Goal: Task Accomplishment & Management: Use online tool/utility

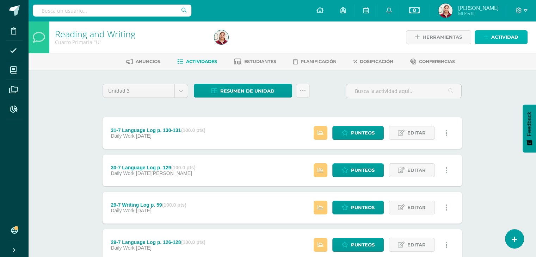
drag, startPoint x: 486, startPoint y: 37, endPoint x: 506, endPoint y: 39, distance: 19.9
click at [506, 39] on span "Actividad" at bounding box center [504, 37] width 27 height 13
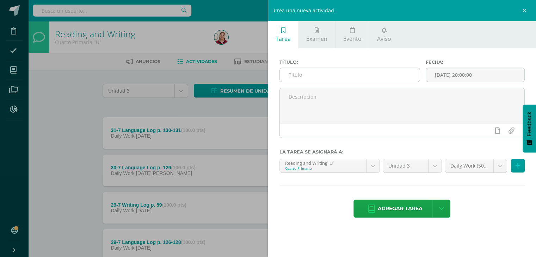
click at [401, 74] on input "text" at bounding box center [350, 75] width 140 height 14
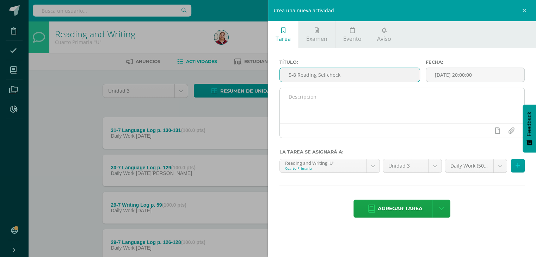
type input "5-8 Reading Selfcheck"
click at [409, 109] on textarea at bounding box center [402, 105] width 245 height 35
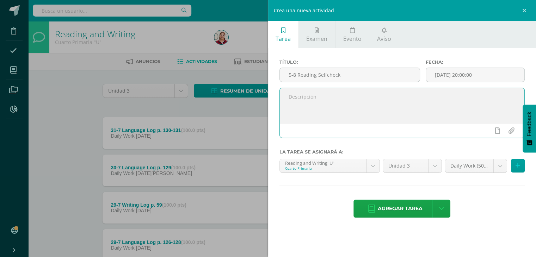
paste textarea "5-8 Reading Selfcheck"
type textarea "5-8 Reading Selfcheck"
click at [459, 75] on input "[DATE] 20:00:00" at bounding box center [475, 75] width 98 height 14
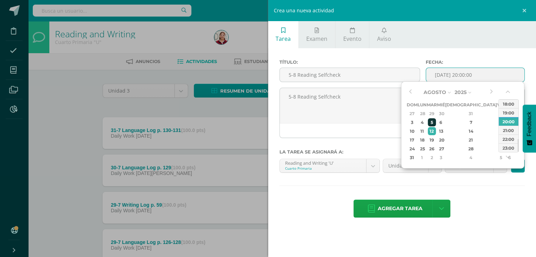
click at [436, 123] on div "5" at bounding box center [432, 122] width 8 height 8
type input "2025-08-05 20:00"
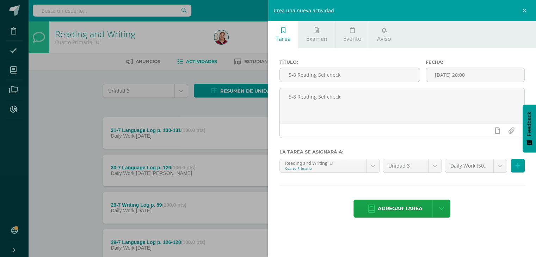
click at [461, 196] on div "Título: 5-8 Reading Selfcheck Fecha: 2025-08-05 20:00 5-8 Reading Selfcheck La …" at bounding box center [402, 139] width 268 height 182
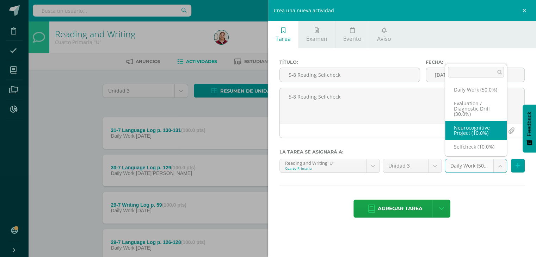
scroll to position [10, 0]
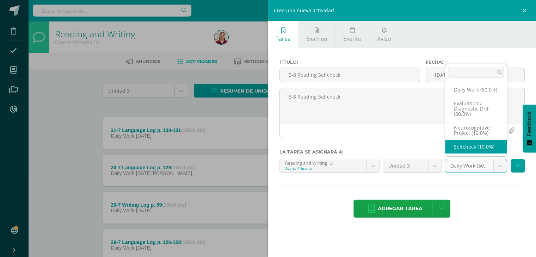
select select "205113"
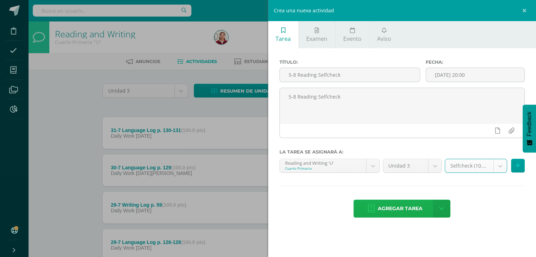
click at [404, 210] on span "Agregar tarea" at bounding box center [400, 208] width 45 height 17
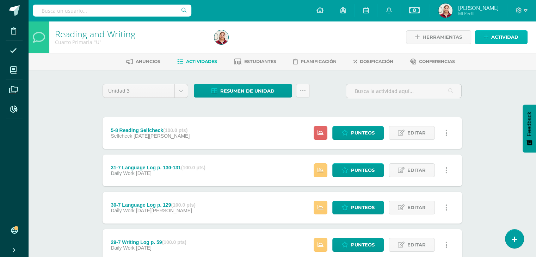
click at [494, 33] on span "Actividad" at bounding box center [504, 37] width 27 height 13
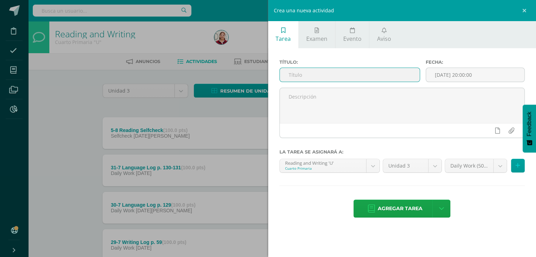
click at [404, 74] on input "text" at bounding box center [350, 75] width 140 height 14
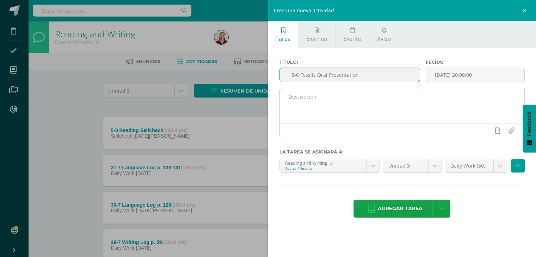
type input "18-6 Fossils Oral Presentation"
click at [403, 103] on textarea at bounding box center [402, 105] width 245 height 35
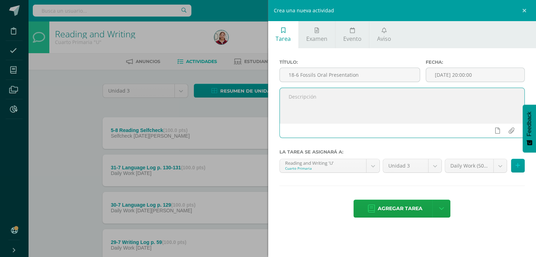
paste textarea "18-6 Fossils Oral Presentation"
type textarea "18-6 Fossils Oral Presentation"
click at [467, 78] on input "[DATE] 20:00:00" at bounding box center [475, 75] width 98 height 14
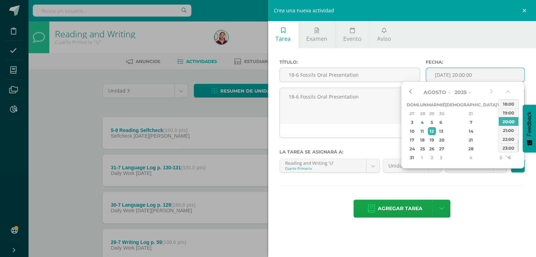
click at [413, 92] on button "button" at bounding box center [409, 92] width 7 height 11
click at [444, 130] on div "18" at bounding box center [440, 131] width 6 height 8
type input "2025-06-18 20:00"
click at [479, 206] on div "Agregar tarea Agregar tarea y ocultar" at bounding box center [401, 209] width 245 height 19
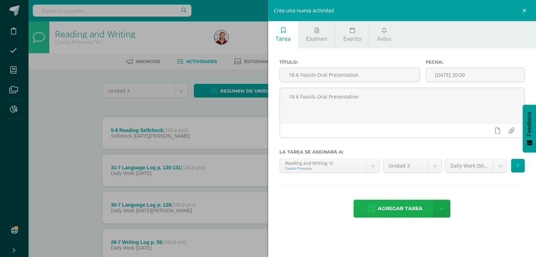
click at [401, 205] on span "Agregar tarea" at bounding box center [400, 208] width 45 height 17
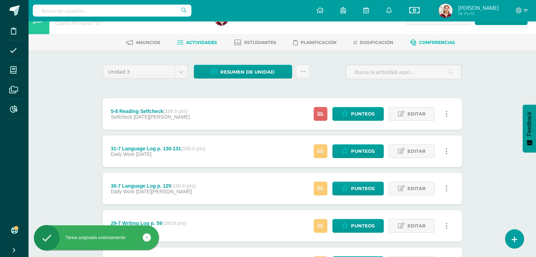
scroll to position [25, 0]
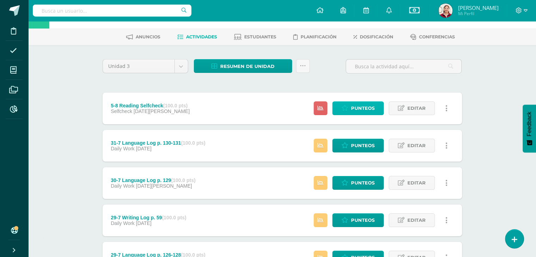
click at [369, 103] on span "Punteos" at bounding box center [363, 108] width 24 height 13
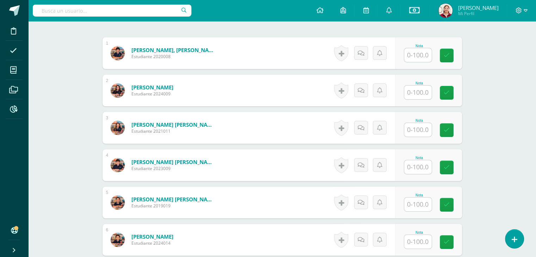
scroll to position [222, 0]
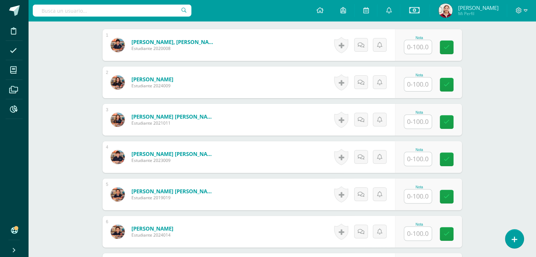
click at [420, 44] on input "text" at bounding box center [417, 47] width 27 height 14
type input "100"
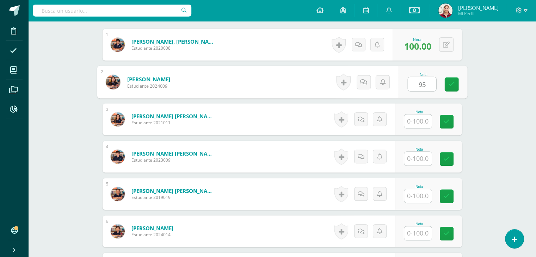
type input "95"
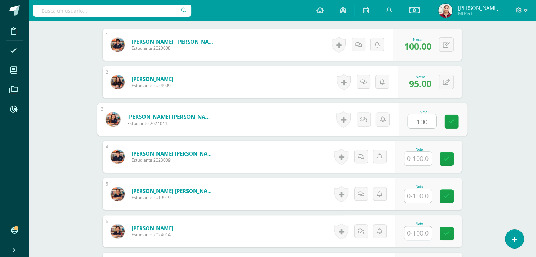
type input "100"
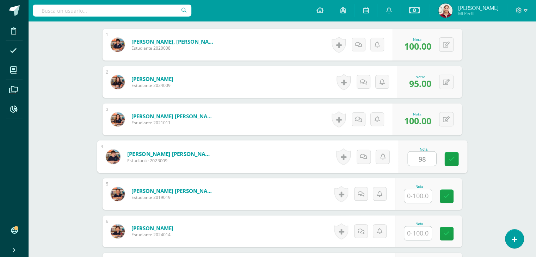
type input "98"
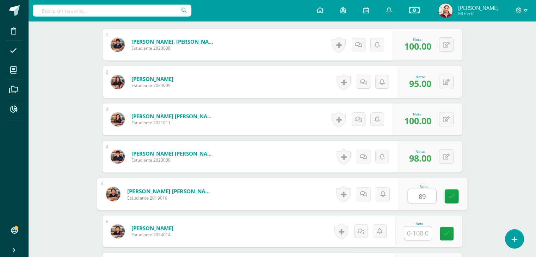
type input "89"
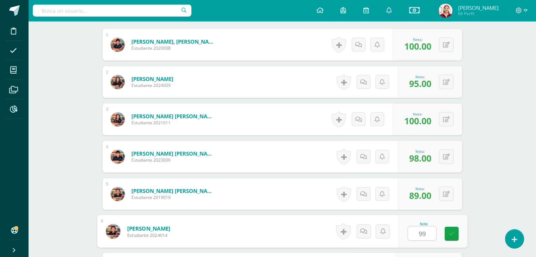
type input "99"
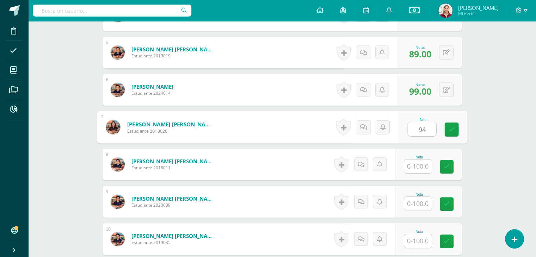
type input "94"
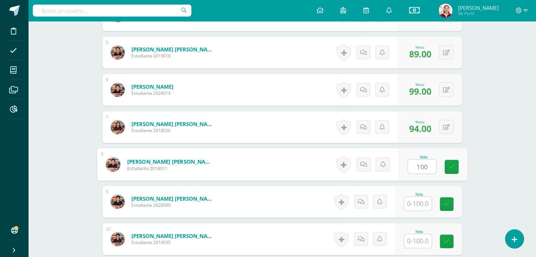
type input "100"
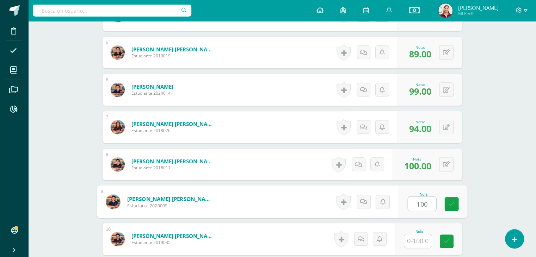
type input "100"
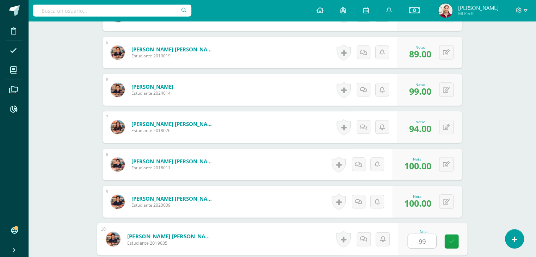
type input "99"
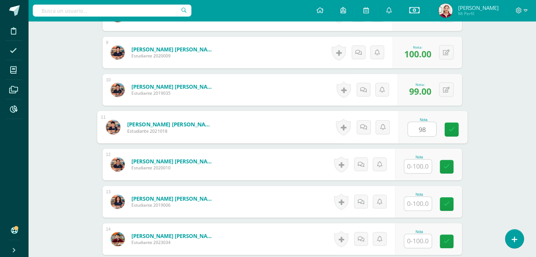
type input "98"
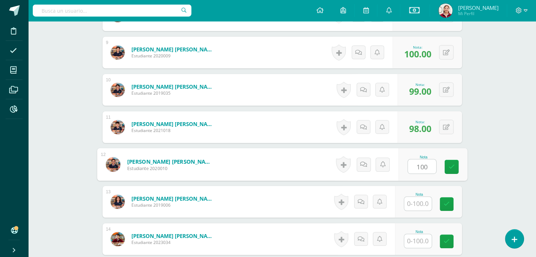
type input "100"
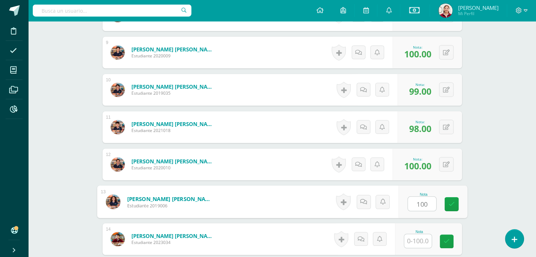
type input "100"
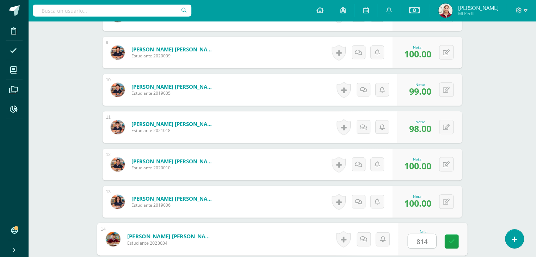
type input "81"
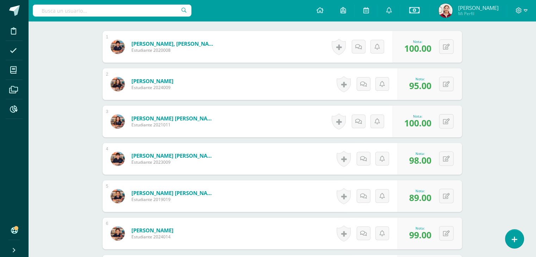
scroll to position [0, 0]
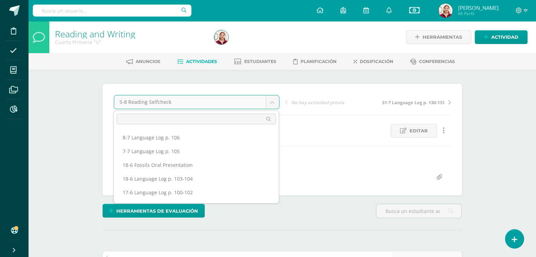
scroll to position [302, 0]
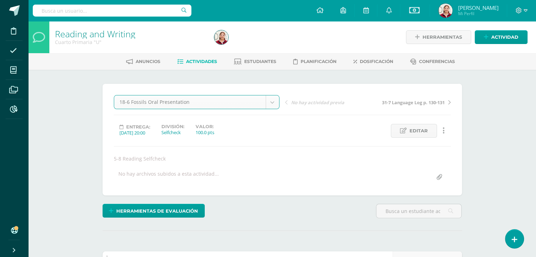
select select "/dashboard/teacher/grade-activity/217721/"
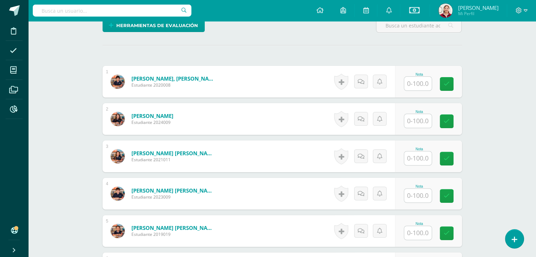
scroll to position [186, 0]
click at [411, 81] on input "text" at bounding box center [417, 83] width 27 height 14
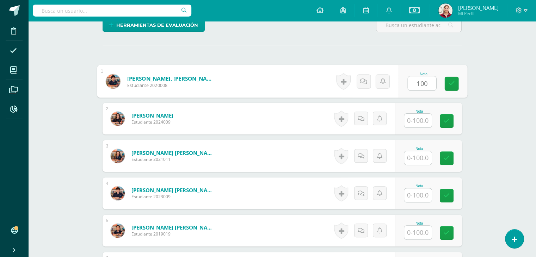
type input "100"
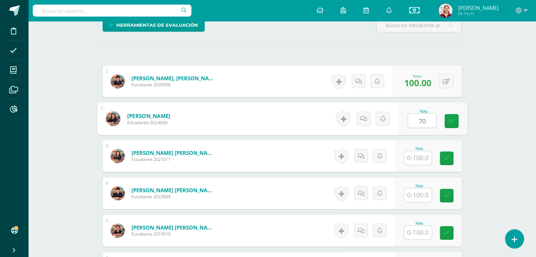
type input "70"
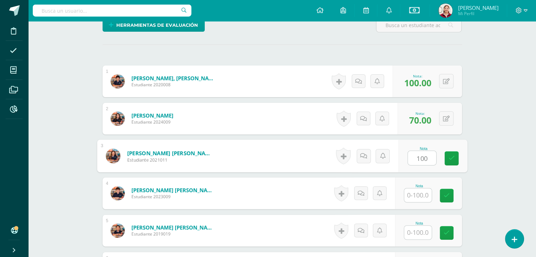
type input "100"
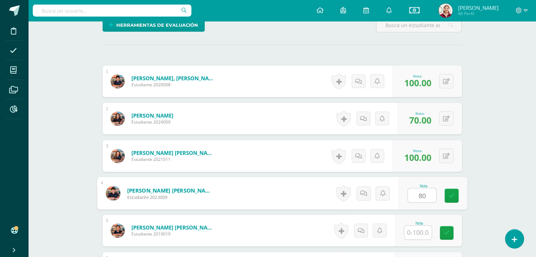
type input "80"
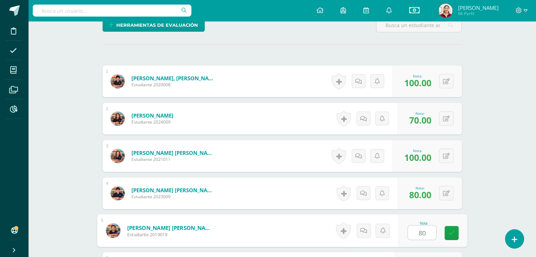
type input "80"
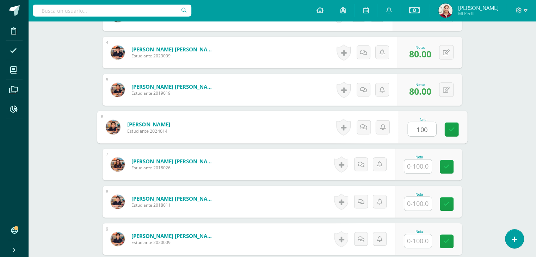
type input "100"
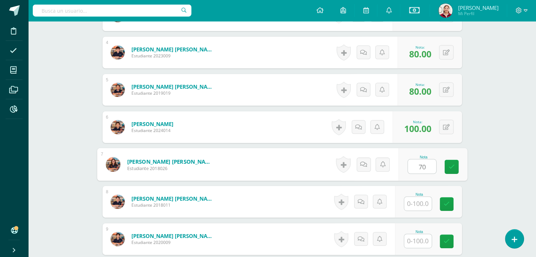
type input "70"
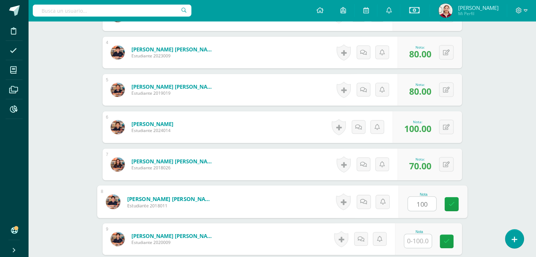
type input "100"
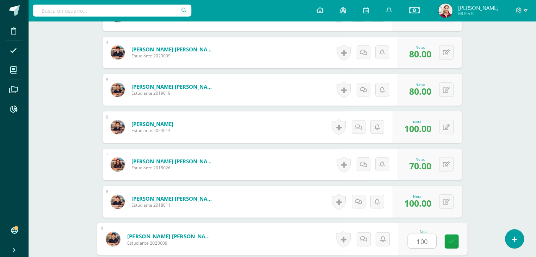
type input "100"
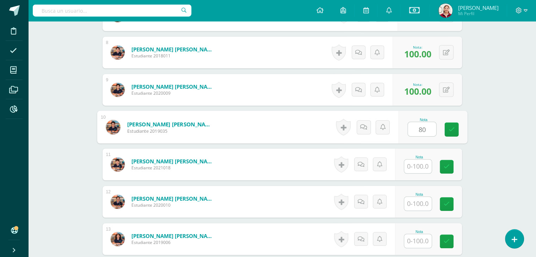
type input "80"
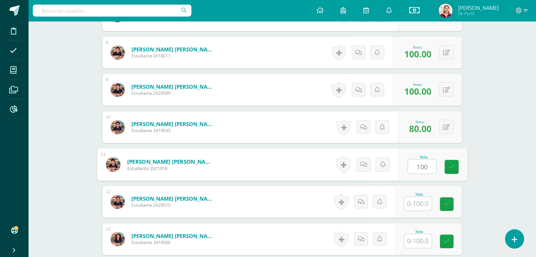
type input "100"
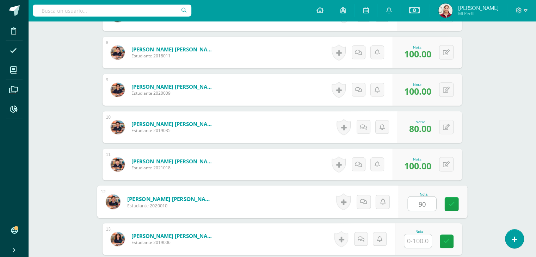
type input "90"
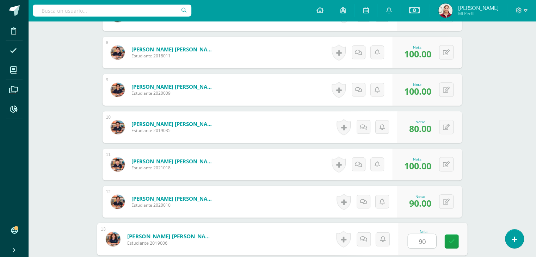
type input "90"
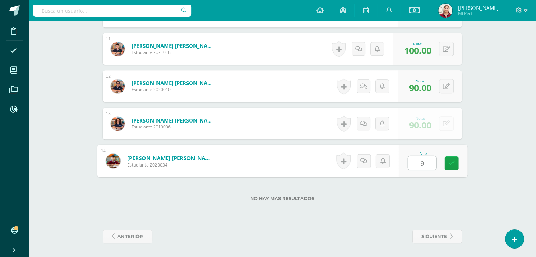
type input "90"
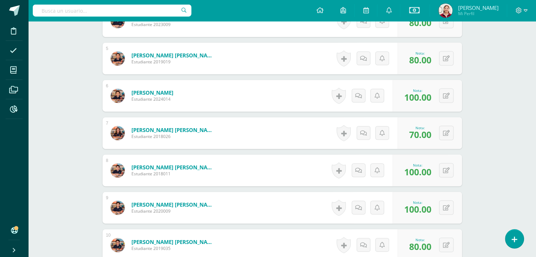
scroll to position [0, 0]
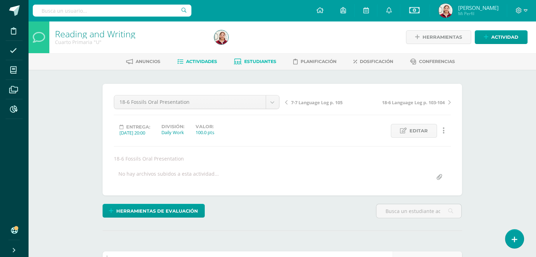
click at [244, 62] on span "Estudiantes" at bounding box center [260, 61] width 32 height 5
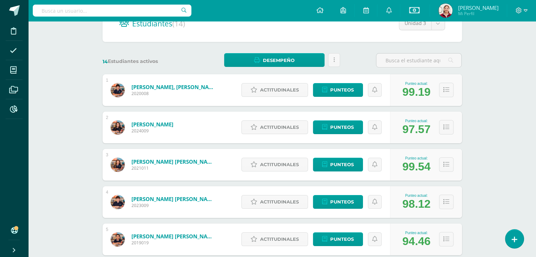
scroll to position [84, 0]
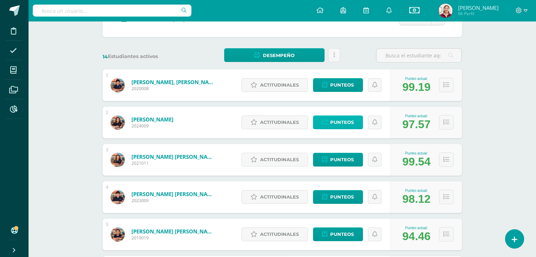
click at [345, 122] on span "Punteos" at bounding box center [342, 122] width 24 height 13
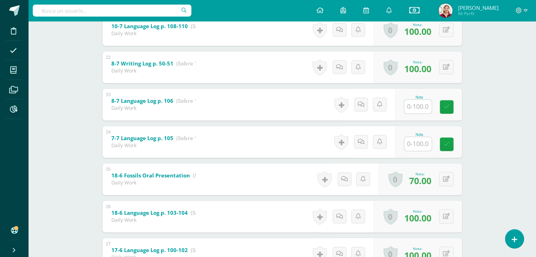
scroll to position [909, 0]
click at [416, 144] on input "text" at bounding box center [421, 143] width 28 height 14
type input "100"
click at [421, 107] on input "text" at bounding box center [417, 106] width 27 height 14
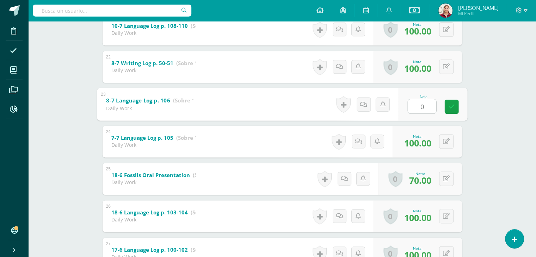
type input "0."
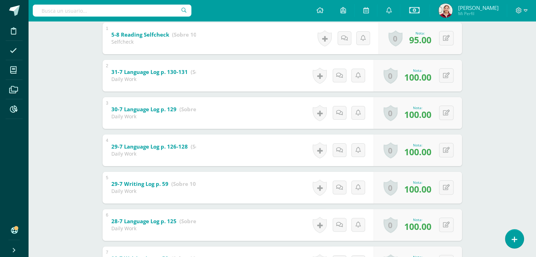
scroll to position [0, 0]
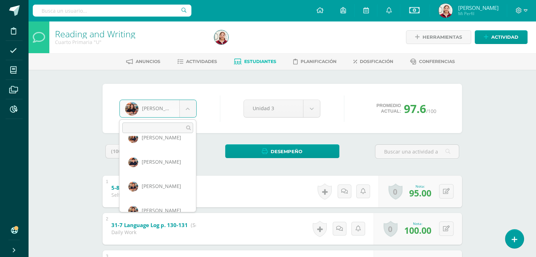
scroll to position [63, 0]
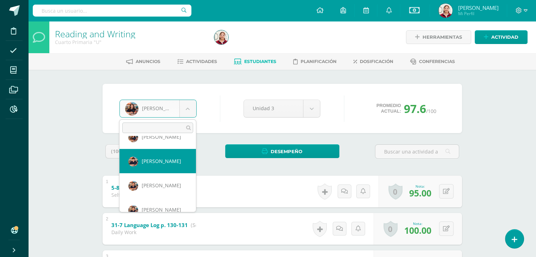
select select "536"
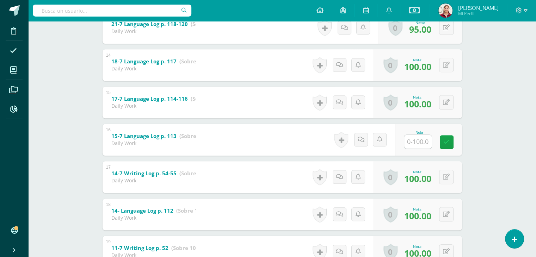
scroll to position [612, 0]
click at [421, 141] on input "text" at bounding box center [417, 142] width 27 height 14
type input "100"
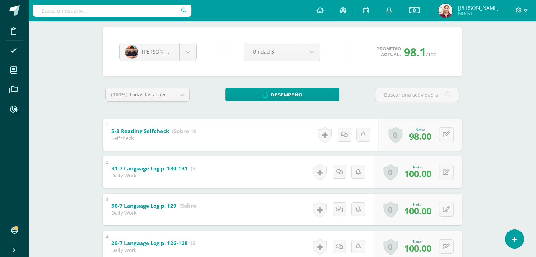
scroll to position [0, 0]
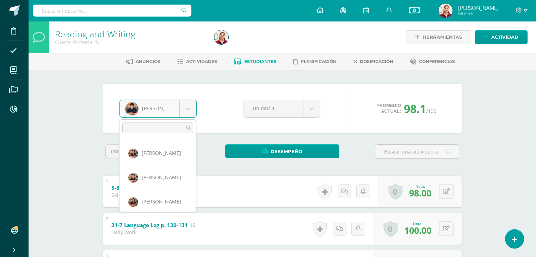
scroll to position [96, 0]
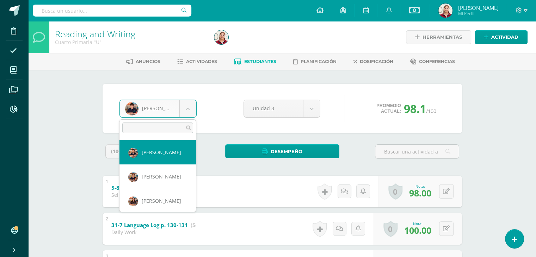
select select "423"
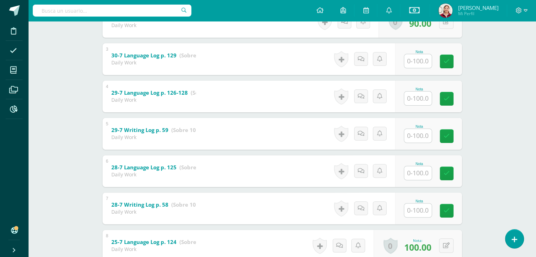
scroll to position [208, 0]
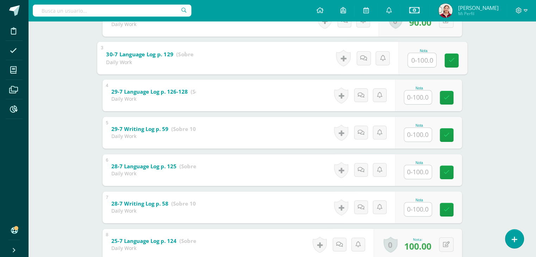
click at [414, 61] on input "text" at bounding box center [421, 60] width 28 height 14
type input "0"
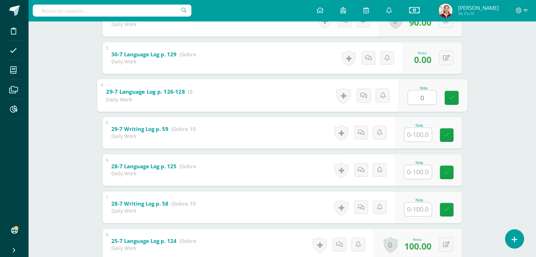
type input "0"
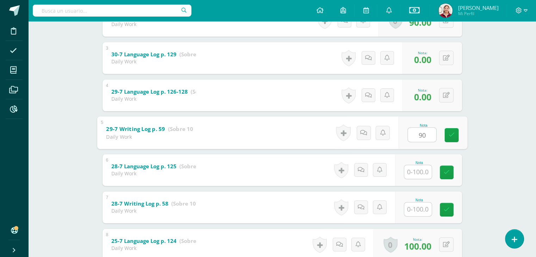
type input "90"
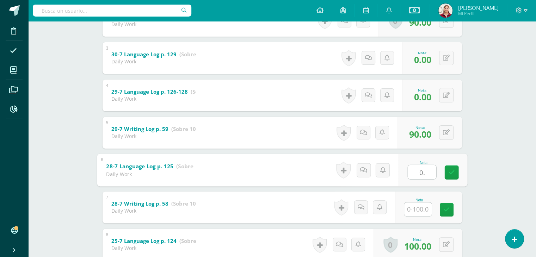
type input "0."
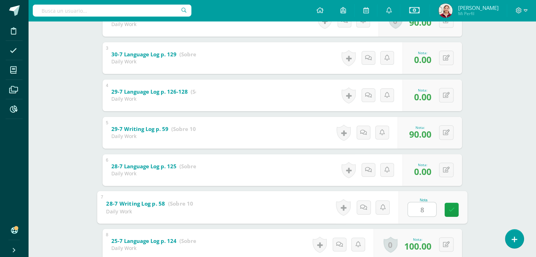
type input "85"
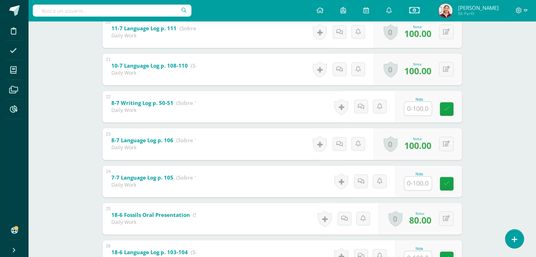
scroll to position [874, 0]
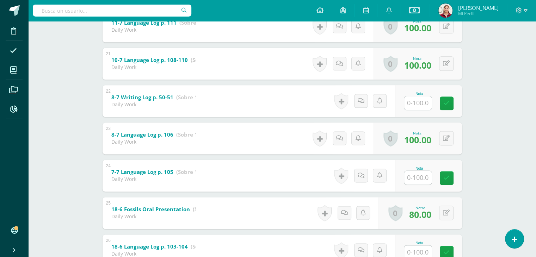
click at [409, 99] on input "text" at bounding box center [417, 103] width 27 height 14
type input "50"
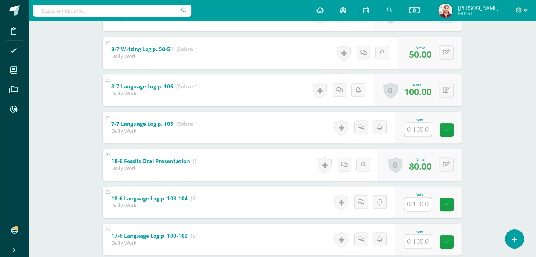
scroll to position [923, 0]
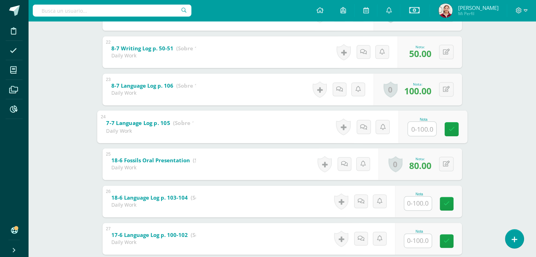
click at [416, 132] on input "text" at bounding box center [421, 128] width 28 height 14
type input "0."
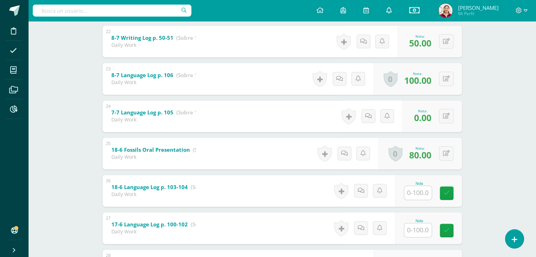
scroll to position [935, 0]
click at [418, 192] on input "text" at bounding box center [417, 192] width 27 height 14
type input "50"
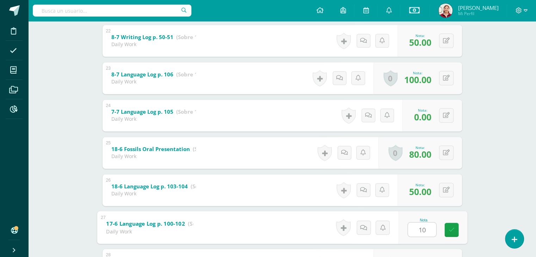
type input "100"
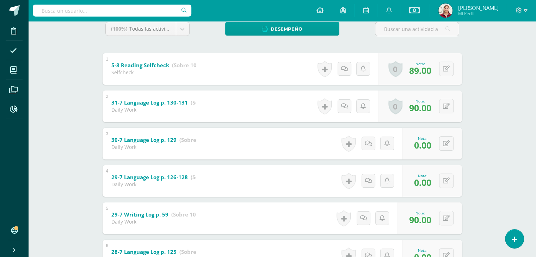
scroll to position [0, 0]
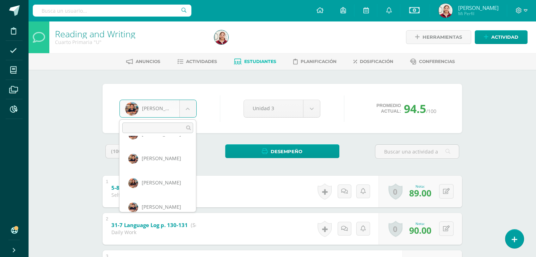
scroll to position [114, 0]
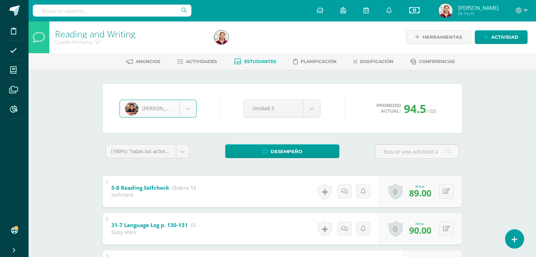
select select "584"
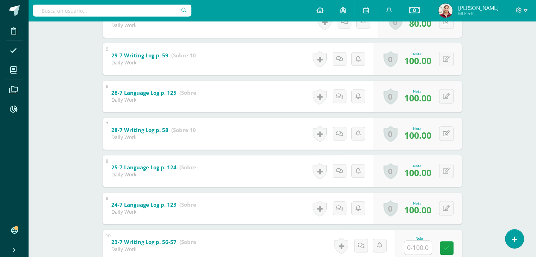
scroll to position [331, 0]
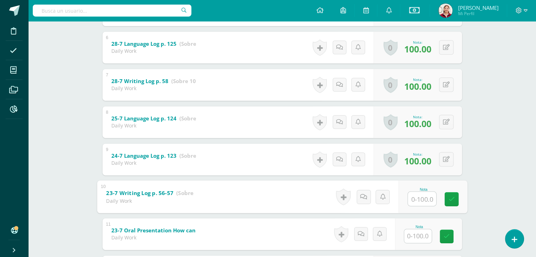
click at [426, 195] on input "text" at bounding box center [421, 199] width 28 height 14
type input "100"
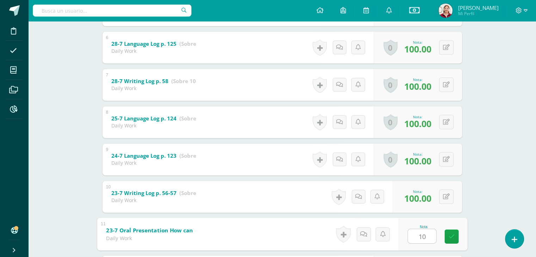
type input "100"
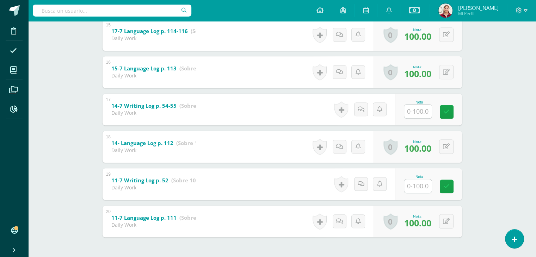
scroll to position [680, 0]
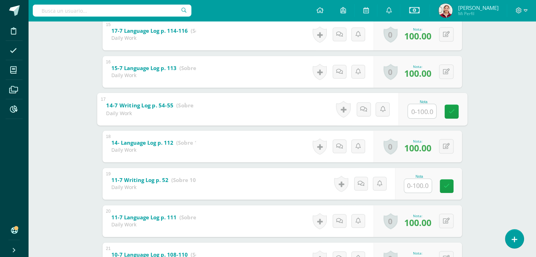
click at [411, 112] on input "text" at bounding box center [421, 111] width 28 height 14
type input "100"
click at [423, 188] on input "text" at bounding box center [417, 186] width 27 height 14
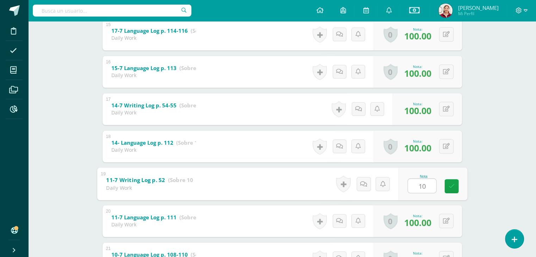
type input "100"
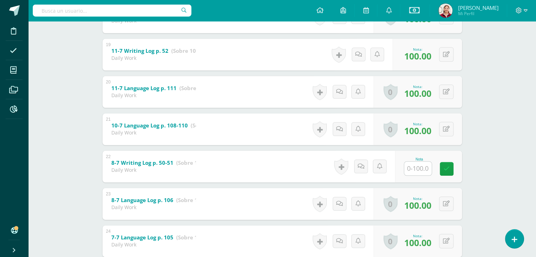
scroll to position [810, 0]
click at [421, 166] on input "text" at bounding box center [417, 168] width 27 height 14
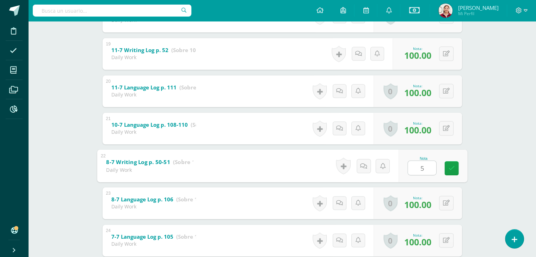
type input "50"
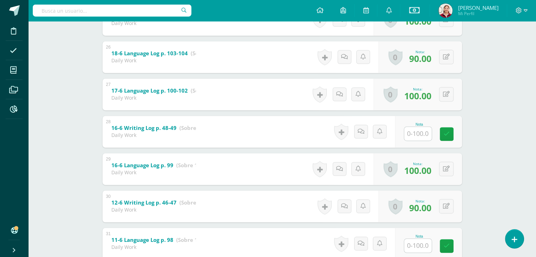
scroll to position [1067, 0]
click at [411, 133] on input "text" at bounding box center [417, 134] width 27 height 14
type input "100"
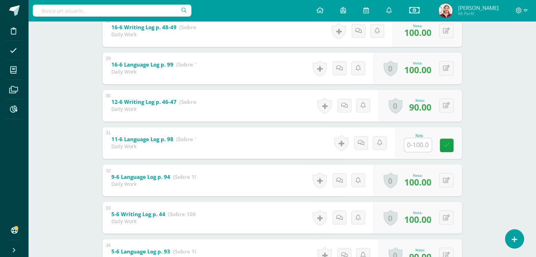
scroll to position [1169, 0]
click at [423, 142] on input "text" at bounding box center [417, 145] width 27 height 14
type input "0"
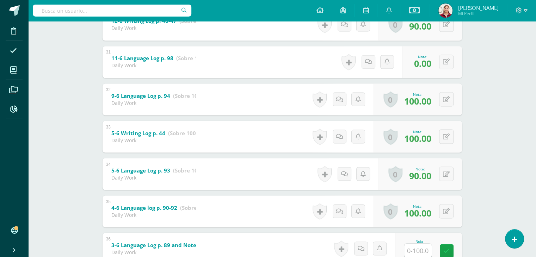
scroll to position [1341, 0]
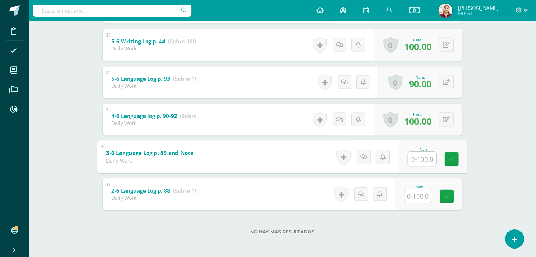
click at [416, 155] on input "text" at bounding box center [421, 159] width 28 height 14
type input "100"
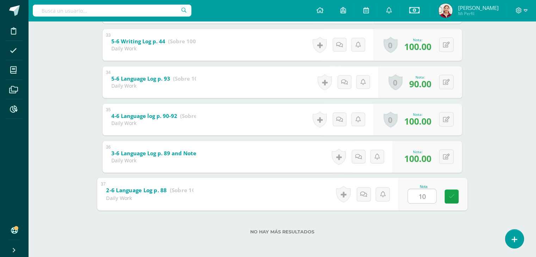
type input "100"
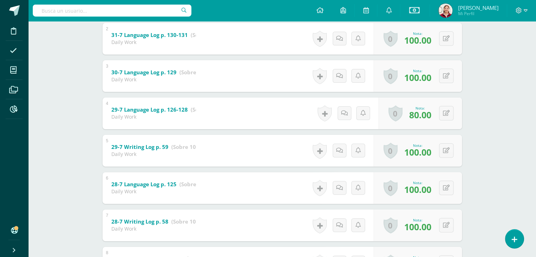
scroll to position [0, 0]
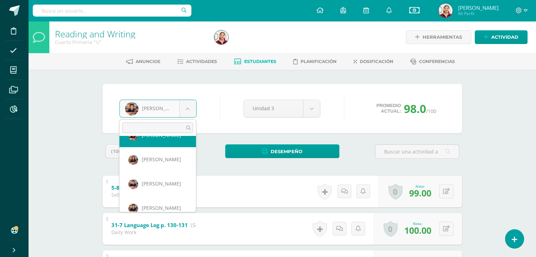
scroll to position [146, 0]
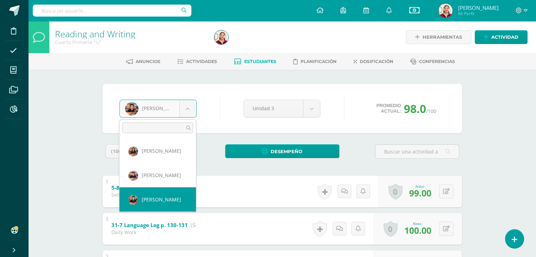
select select "450"
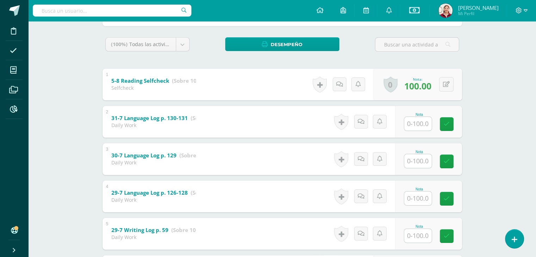
scroll to position [108, 0]
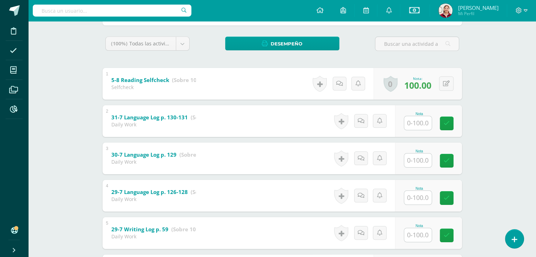
click at [427, 120] on input "text" at bounding box center [417, 123] width 27 height 14
type input "0"
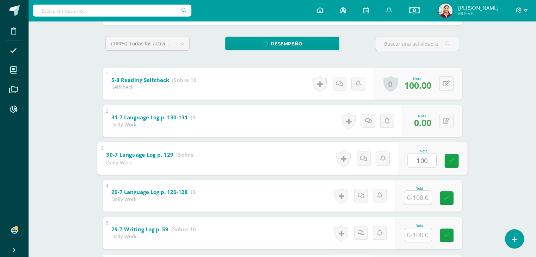
type input "100"
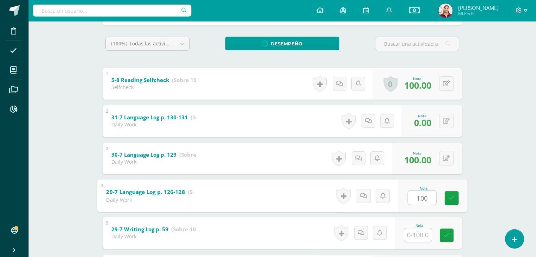
type input "100"
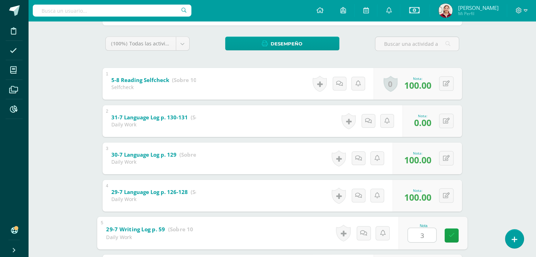
type input "30"
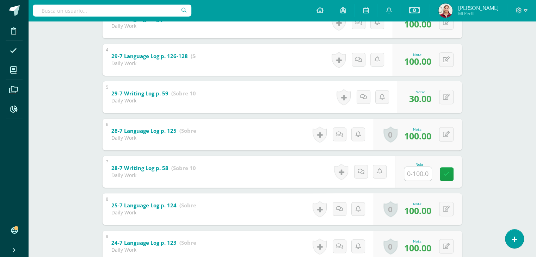
scroll to position [249, 0]
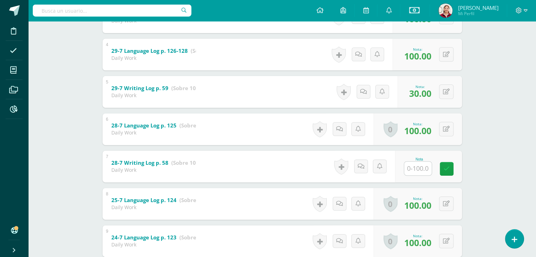
click at [423, 162] on input "text" at bounding box center [417, 169] width 27 height 14
type input "100"
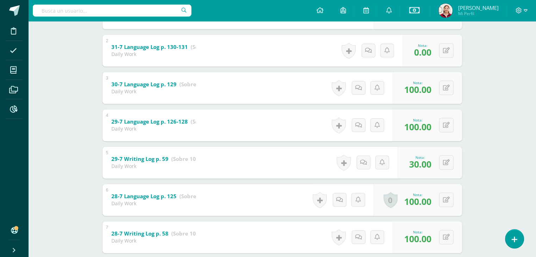
scroll to position [0, 0]
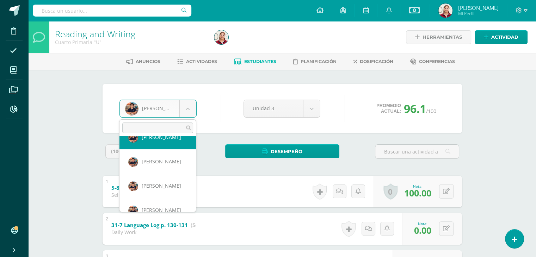
scroll to position [220, 0]
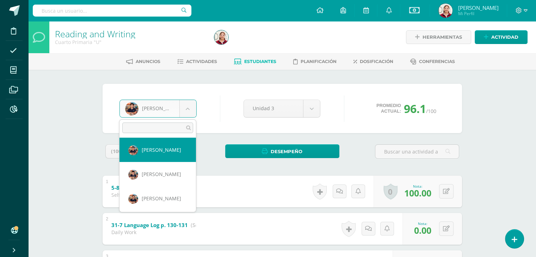
select select "439"
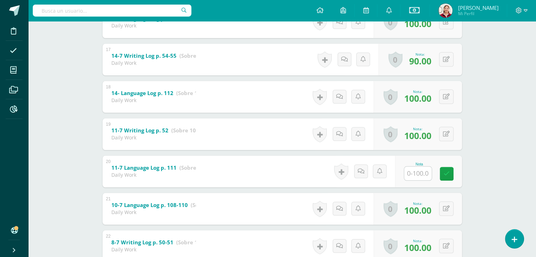
scroll to position [731, 0]
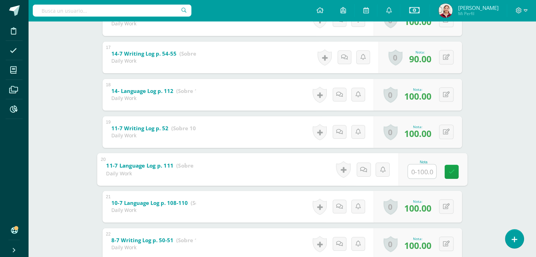
click at [407, 166] on input "text" at bounding box center [421, 171] width 28 height 14
type input "100"
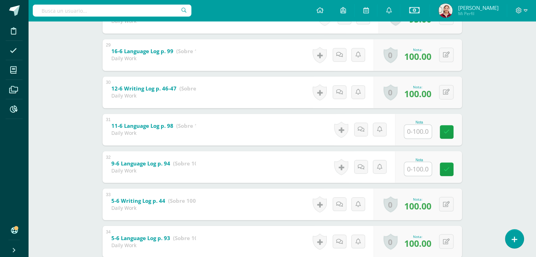
scroll to position [1185, 0]
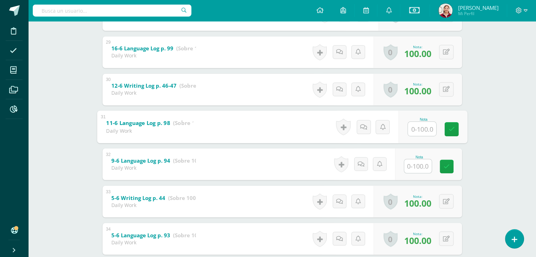
click at [409, 126] on input "text" at bounding box center [421, 128] width 28 height 14
type input "0"
click at [409, 126] on div "0 Logros Logros obtenidos Aún no hay logros agregados Nota: 0.00" at bounding box center [432, 127] width 60 height 32
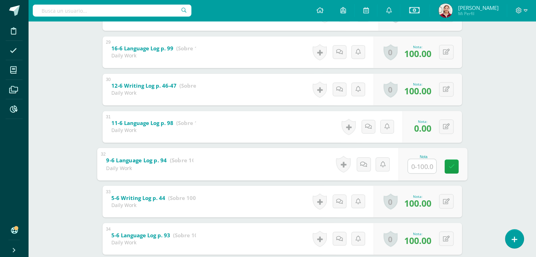
click at [417, 168] on input "text" at bounding box center [421, 166] width 28 height 14
type input "100"
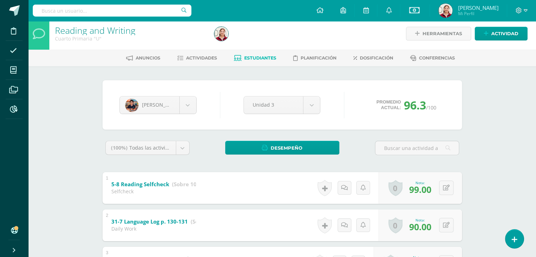
scroll to position [0, 0]
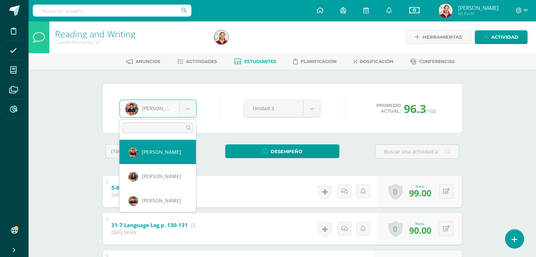
select select "451"
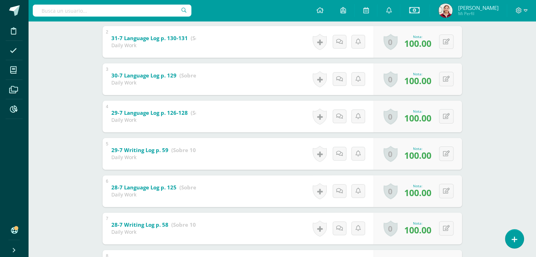
scroll to position [306, 0]
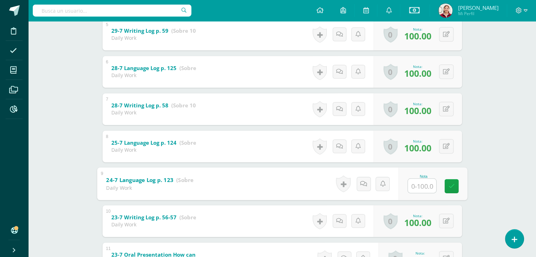
click at [414, 186] on input "text" at bounding box center [421, 186] width 28 height 14
type input "100"
